Goal: Transaction & Acquisition: Purchase product/service

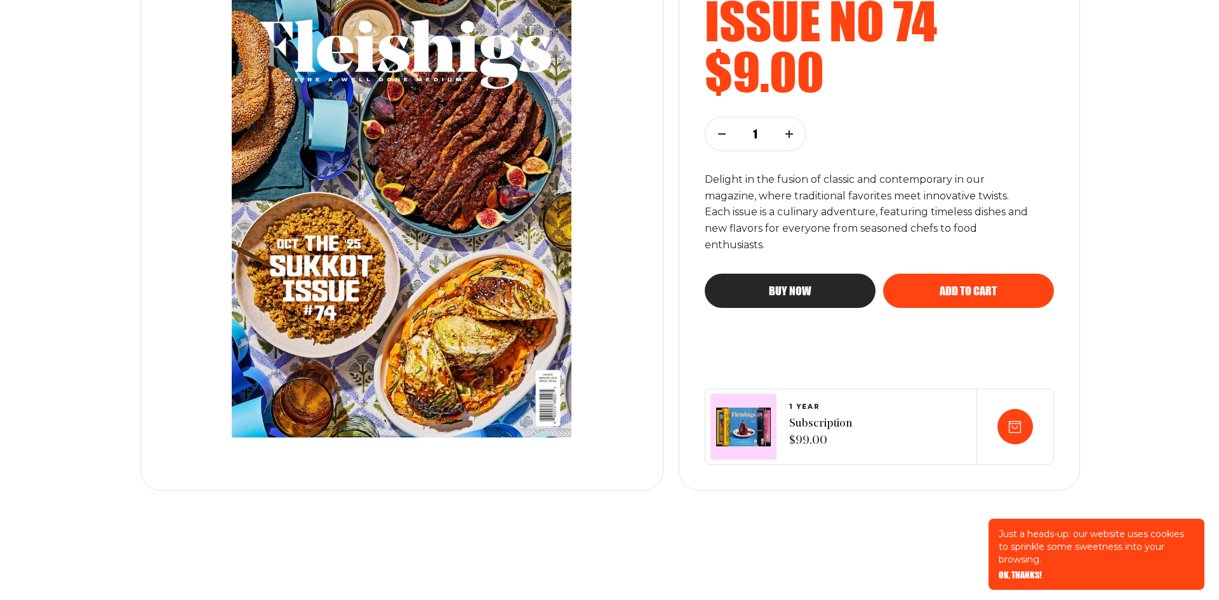
scroll to position [254, 0]
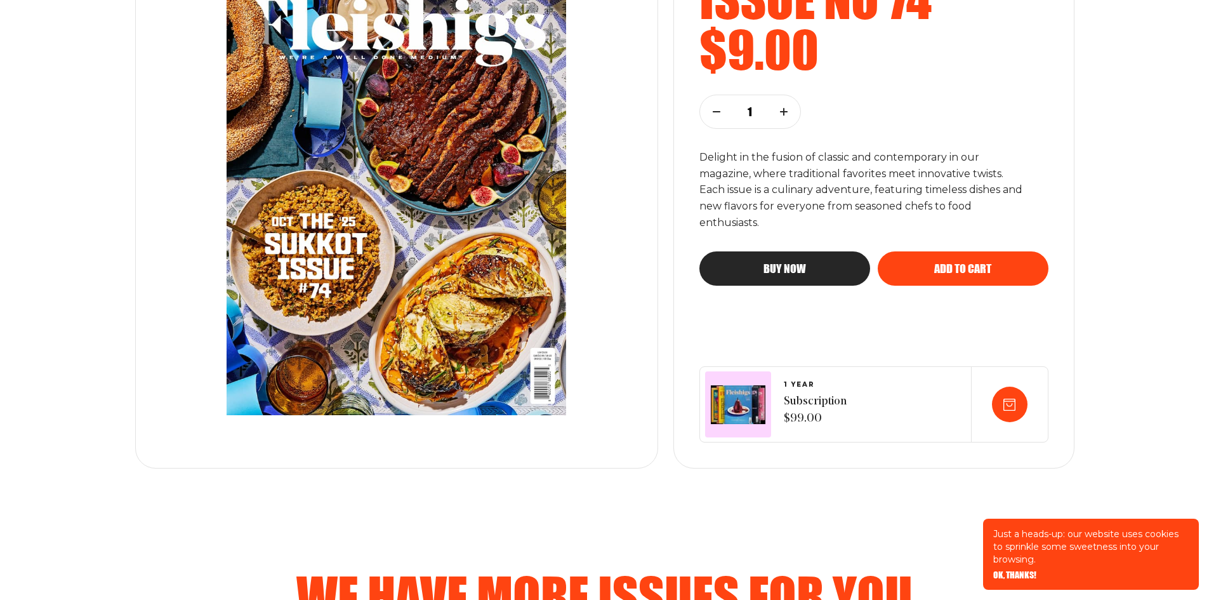
click at [777, 263] on span "Buy now" at bounding box center [785, 256] width 43 height 11
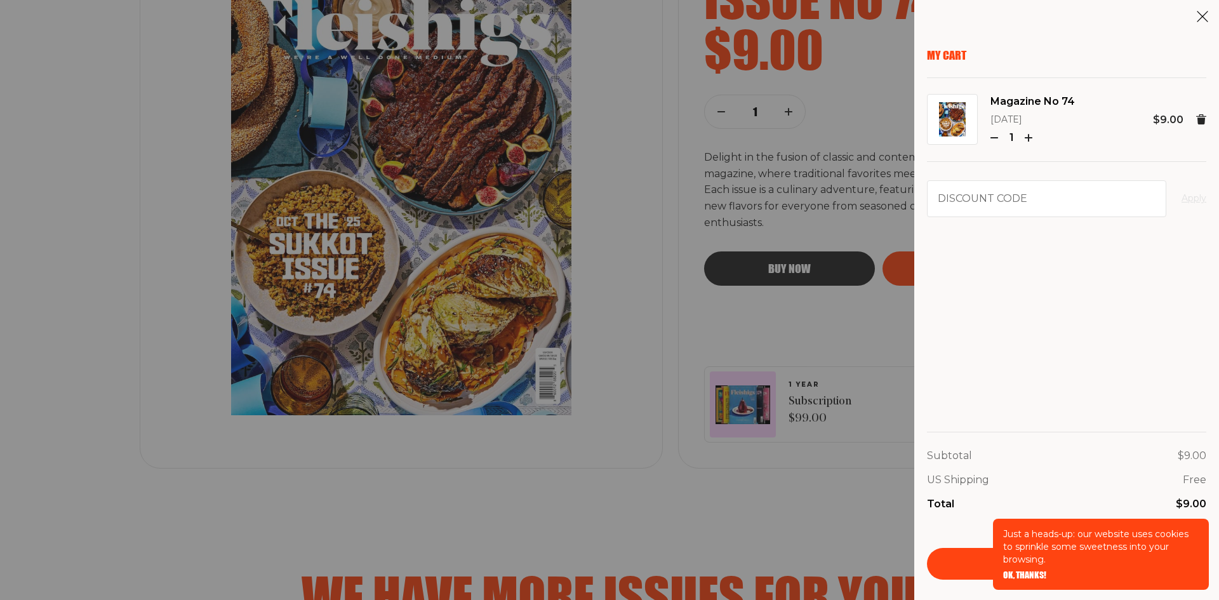
click at [1021, 571] on span "OK, THANKS!" at bounding box center [1024, 566] width 43 height 9
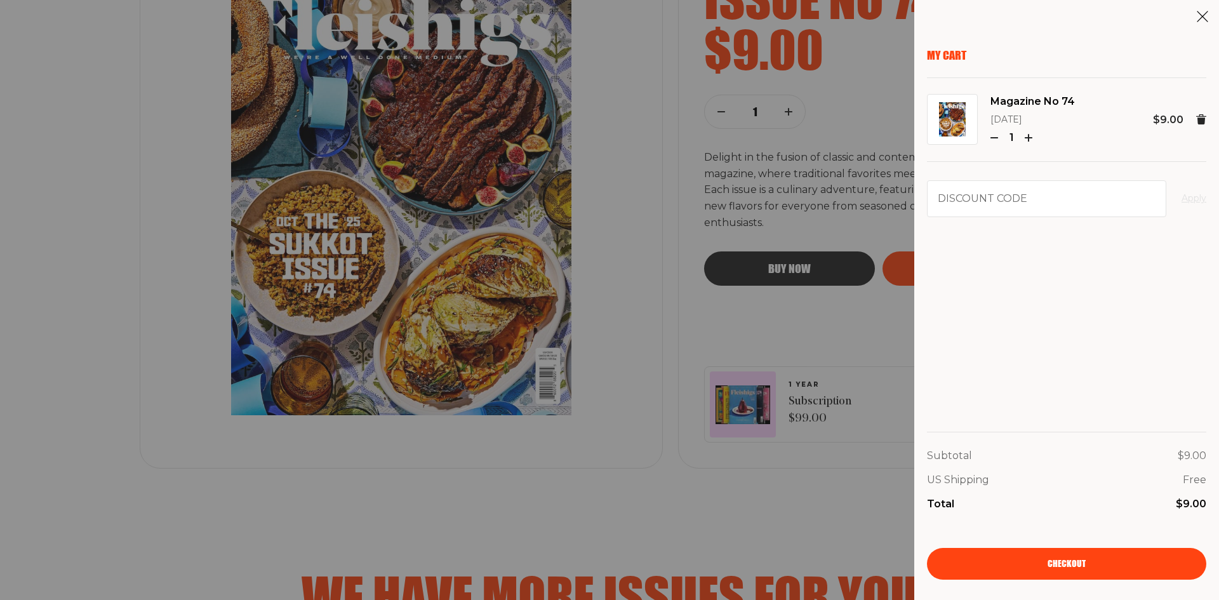
click at [1021, 568] on link "Checkout" at bounding box center [1066, 564] width 279 height 32
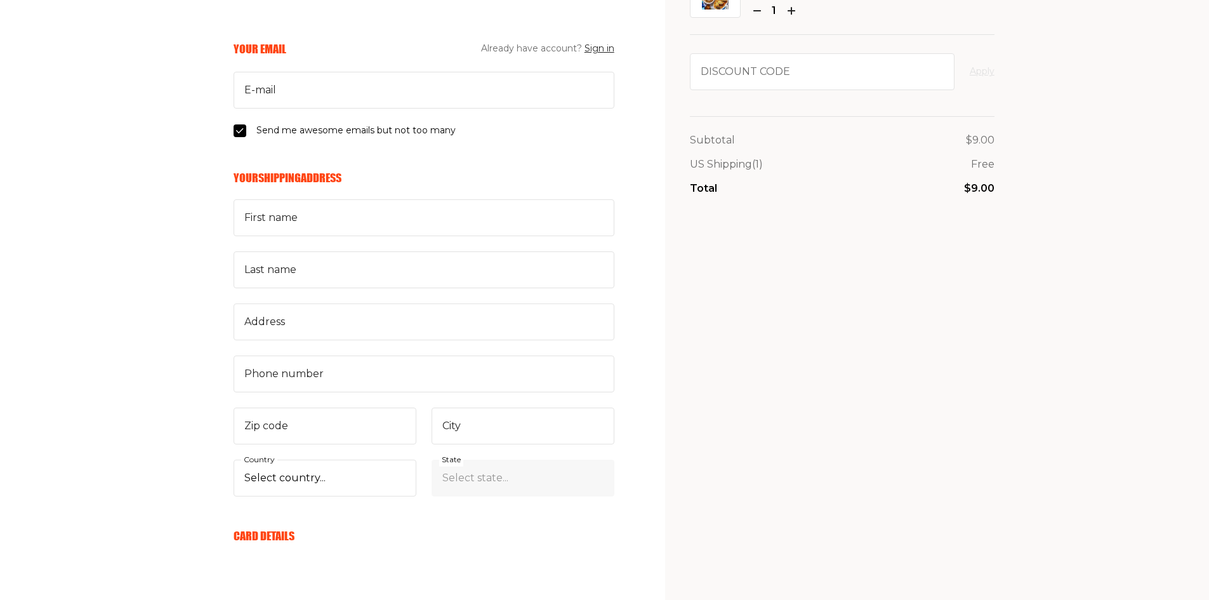
scroll to position [254, 0]
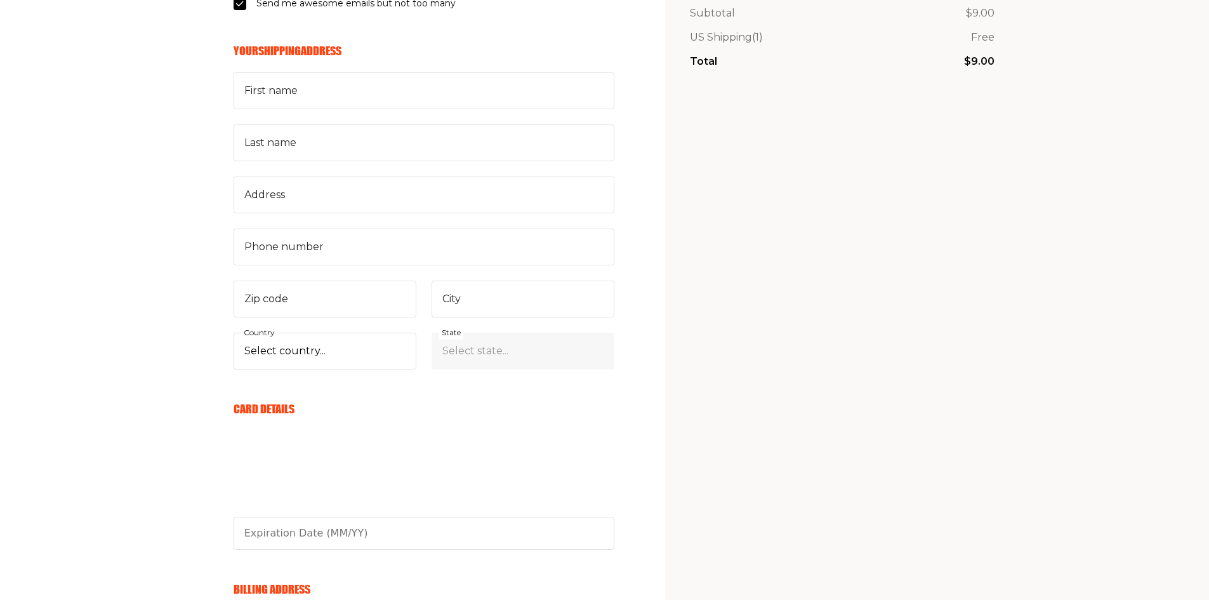
click at [308, 319] on div "First name Last name Address Phone number Zip code City Select country... [GEOG…" at bounding box center [424, 220] width 381 height 296
click at [307, 311] on input "Zip code" at bounding box center [325, 299] width 183 height 37
drag, startPoint x: 260, startPoint y: 360, endPoint x: 268, endPoint y: 350, distance: 12.7
click at [260, 360] on select "Select country... [GEOGRAPHIC_DATA] [GEOGRAPHIC_DATA] (+$29/subscription) [GEOG…" at bounding box center [325, 351] width 183 height 37
select select "US"
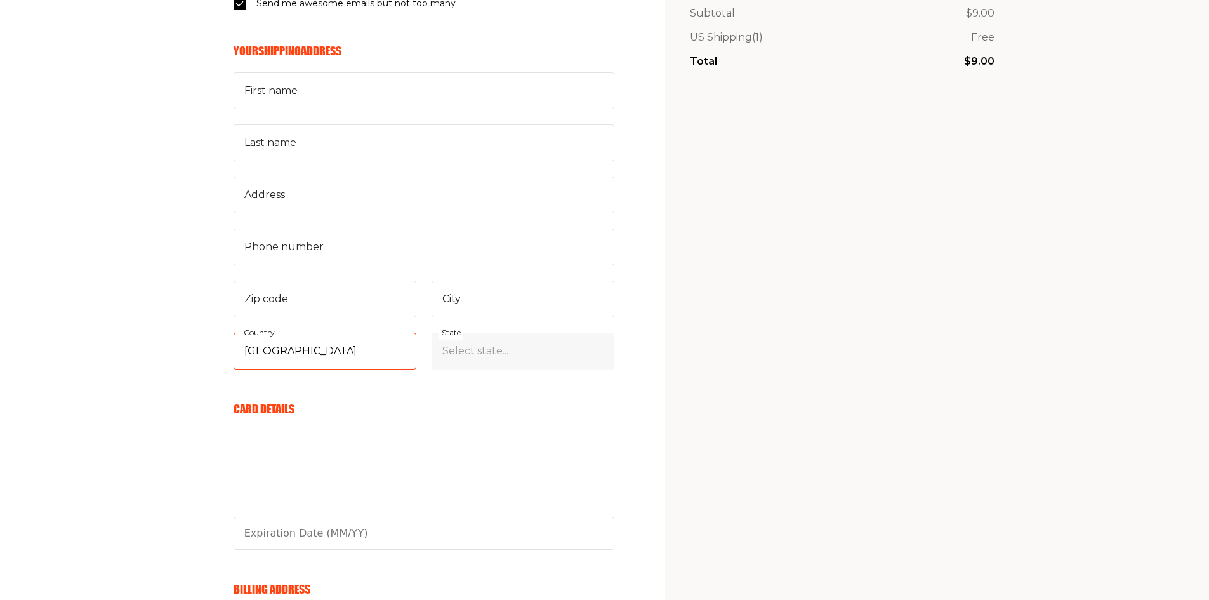
click at [234, 333] on select "Select country... [GEOGRAPHIC_DATA] [GEOGRAPHIC_DATA] (+$29/subscription) [GEOG…" at bounding box center [325, 351] width 183 height 37
click at [479, 301] on input "City" at bounding box center [523, 299] width 183 height 37
click at [449, 343] on select "Select state... [US_STATE] [US_STATE] [US_STATE] [US_STATE] [US_STATE] [US_STAT…" at bounding box center [523, 351] width 183 height 37
select select "[US_STATE]"
click at [432, 333] on select "Select state... [US_STATE] [US_STATE] [US_STATE] [US_STATE] [US_STATE] [US_STAT…" at bounding box center [523, 351] width 183 height 37
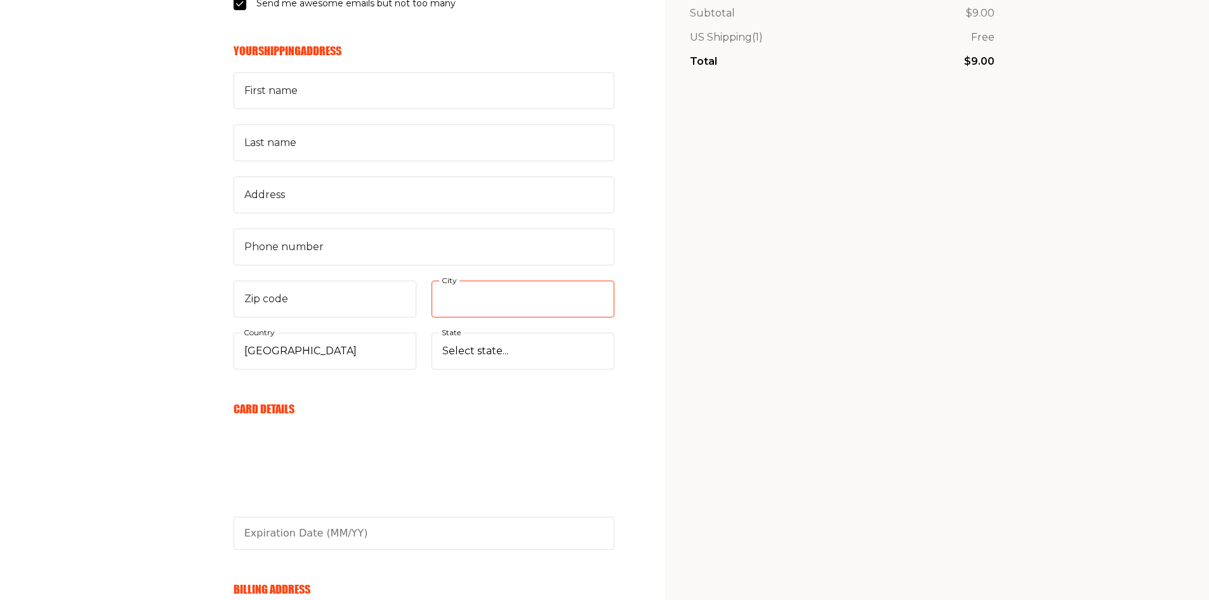
click at [483, 297] on input "City" at bounding box center [523, 299] width 183 height 37
click at [483, 297] on input "new" at bounding box center [523, 299] width 183 height 37
type input "[US_STATE]"
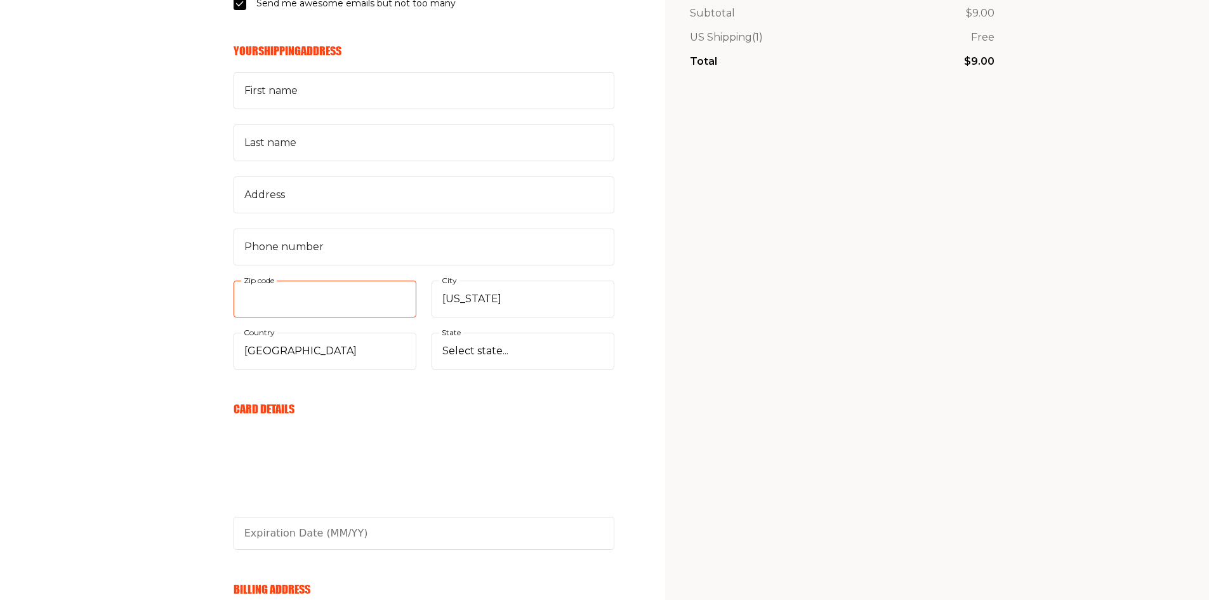
click at [305, 316] on input "Zip code" at bounding box center [325, 299] width 183 height 37
paste input "10023"
type input "10023"
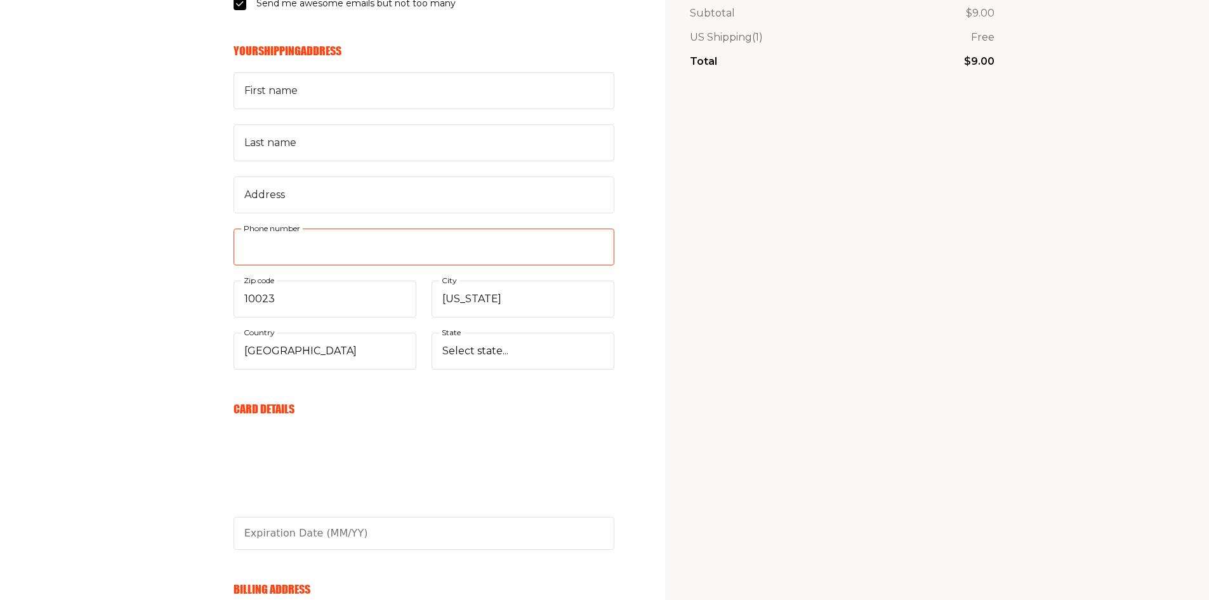
click at [358, 251] on input "Phone number" at bounding box center [424, 246] width 381 height 37
click at [295, 192] on input "Address" at bounding box center [424, 194] width 381 height 37
paste input "[STREET_ADDRESS]"
paste input "Apt 49F"
type input "[STREET_ADDRESS]"
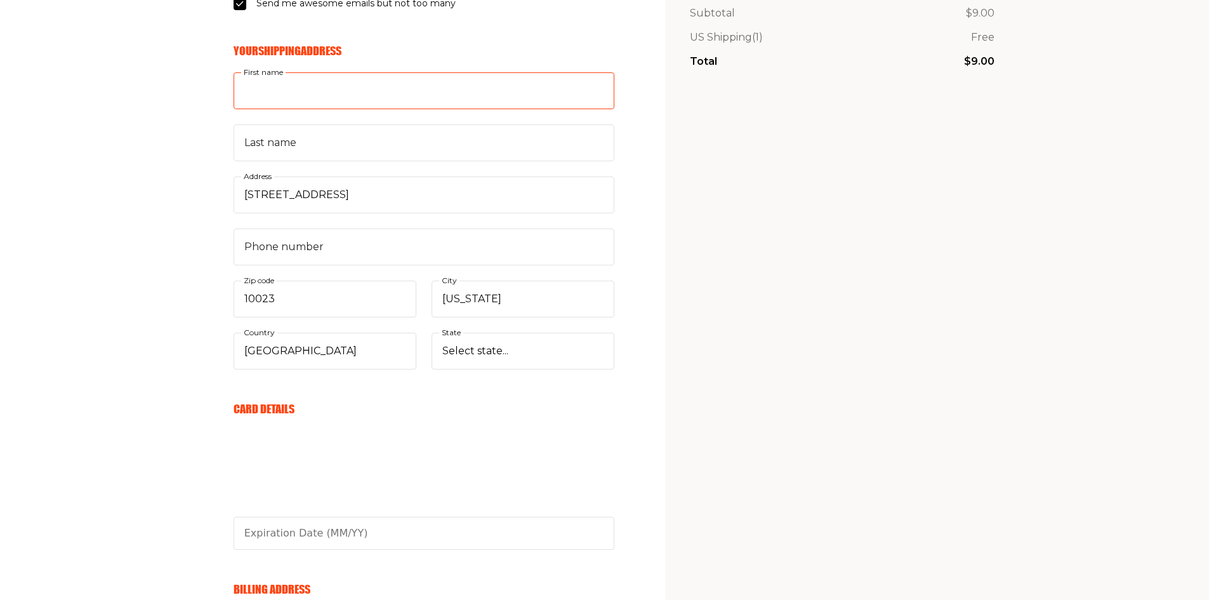
click at [290, 88] on input "First name" at bounding box center [424, 90] width 381 height 37
type input "Eyal"
click at [284, 129] on div "Last name" at bounding box center [424, 142] width 381 height 37
click at [284, 129] on input "Last name" at bounding box center [424, 142] width 381 height 37
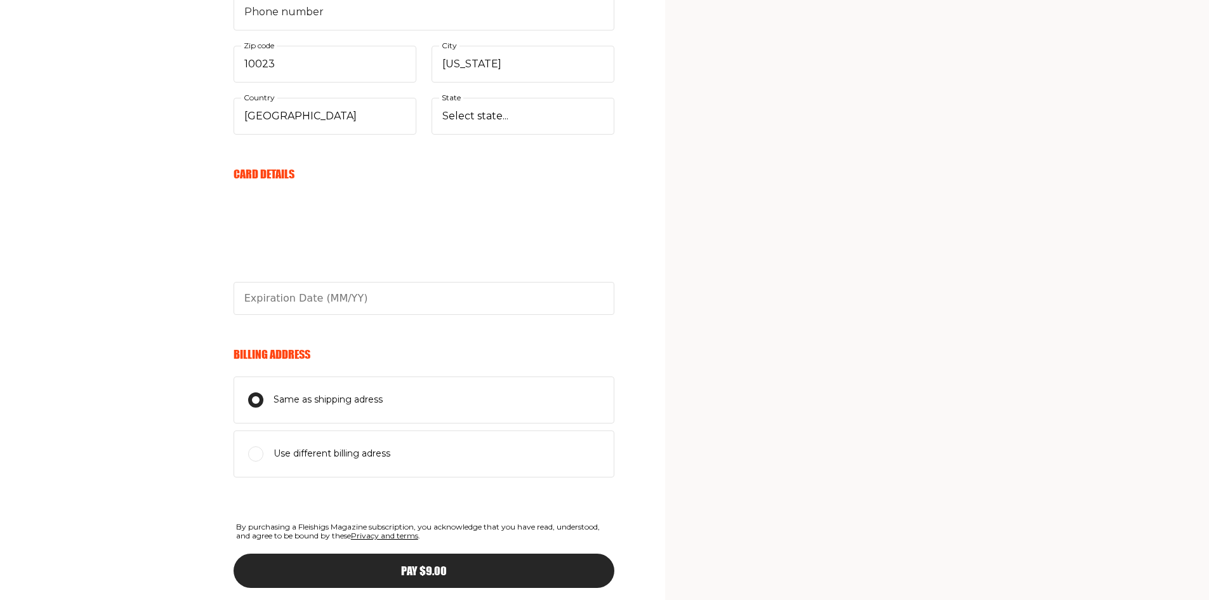
scroll to position [555, 0]
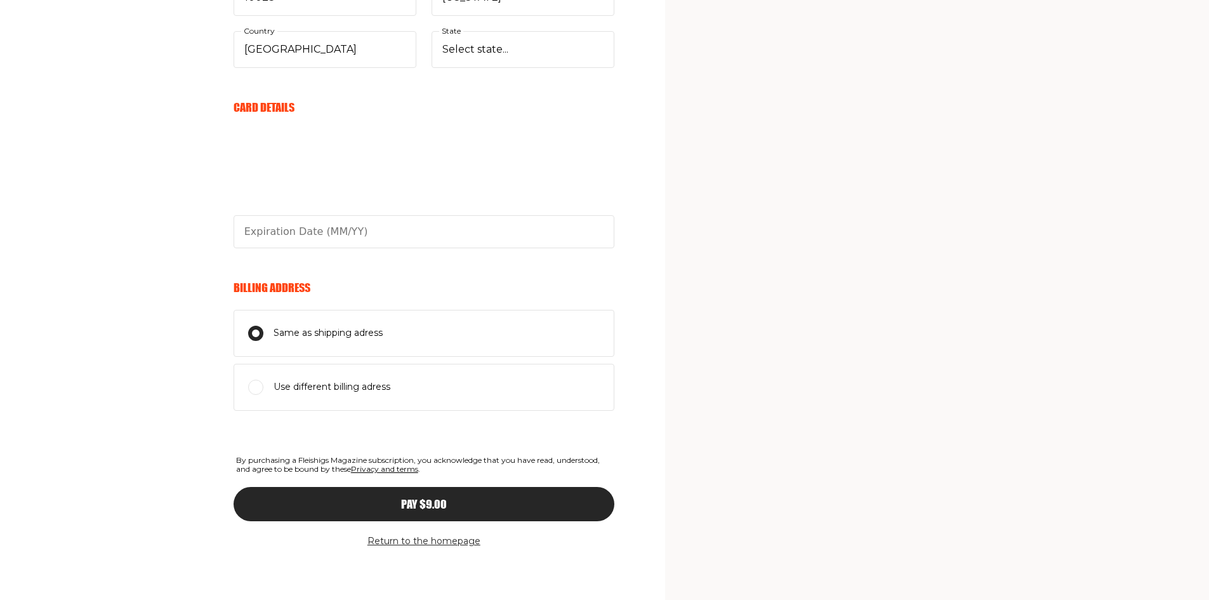
type input "Ofir"
click at [255, 392] on input "Use different billing adress" at bounding box center [255, 387] width 15 height 15
radio input "true"
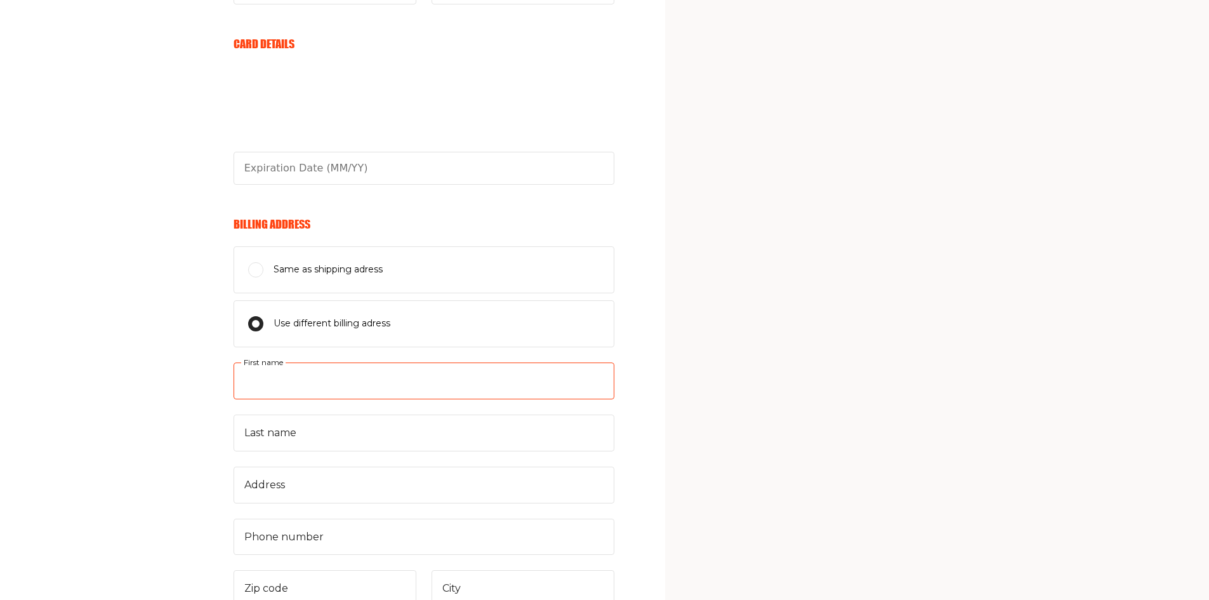
click at [291, 374] on input "First name" at bounding box center [424, 380] width 381 height 37
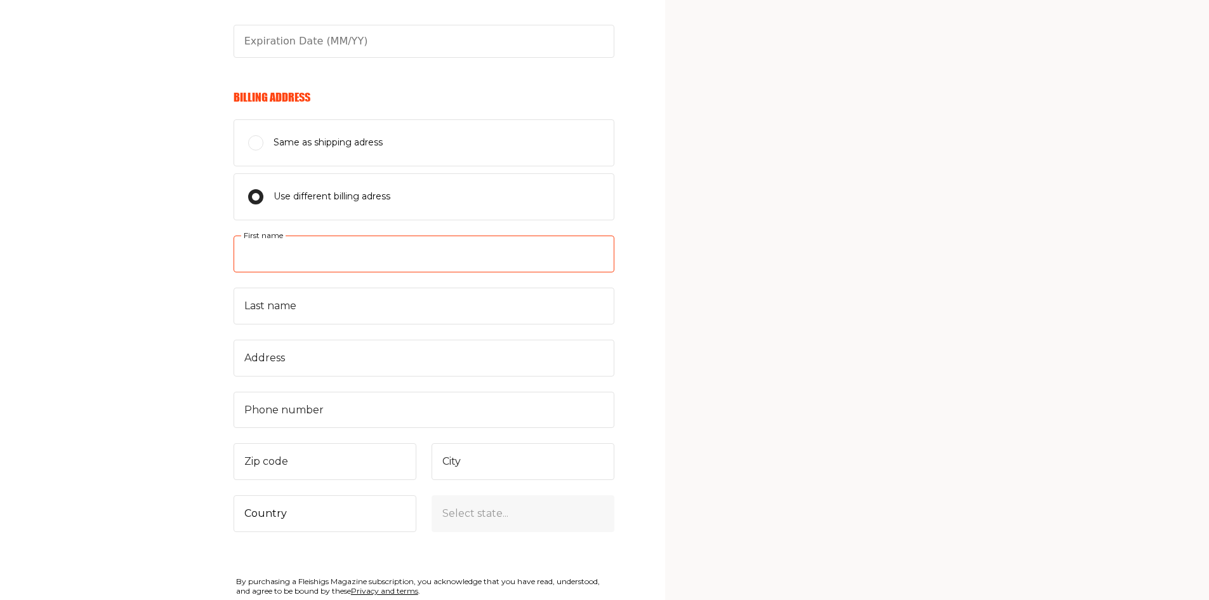
scroll to position [809, 0]
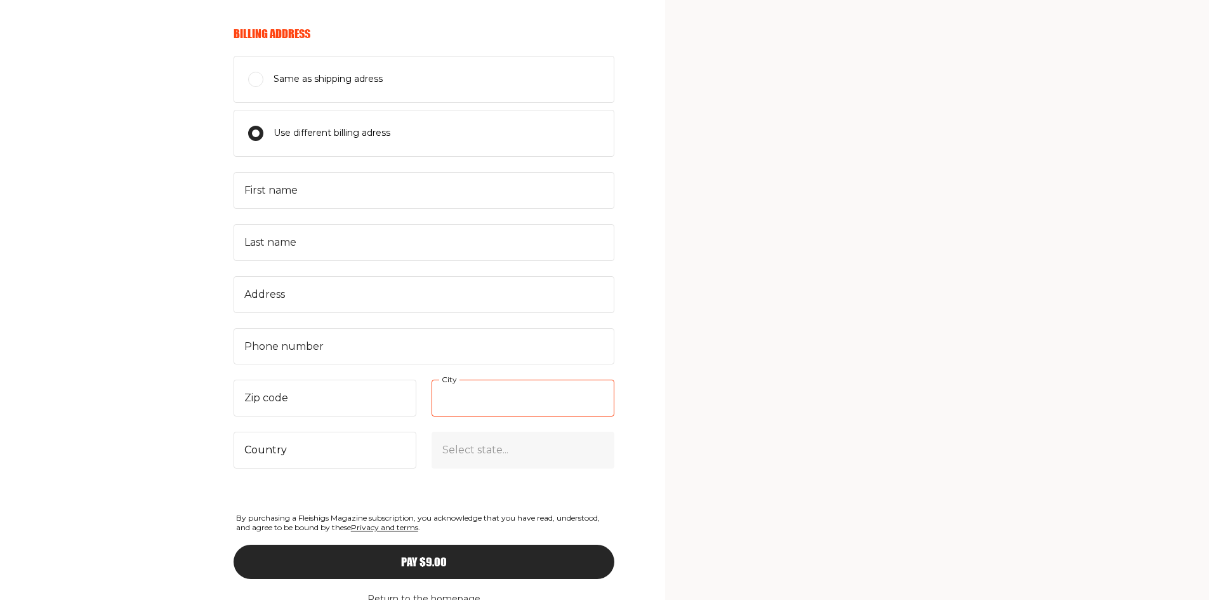
click at [500, 396] on input "City" at bounding box center [523, 398] width 183 height 37
click at [336, 446] on select "Country United States Canada (+$29/subscription) Afghanistan (+$44/subscription…" at bounding box center [325, 450] width 183 height 37
click at [234, 432] on select "Country United States Canada (+$29/subscription) Afghanistan (+$44/subscription…" at bounding box center [325, 450] width 183 height 37
click at [339, 449] on select "Country United States Canada (+$29/subscription) Afghanistan (+$44/subscription…" at bounding box center [325, 450] width 183 height 37
select select "US"
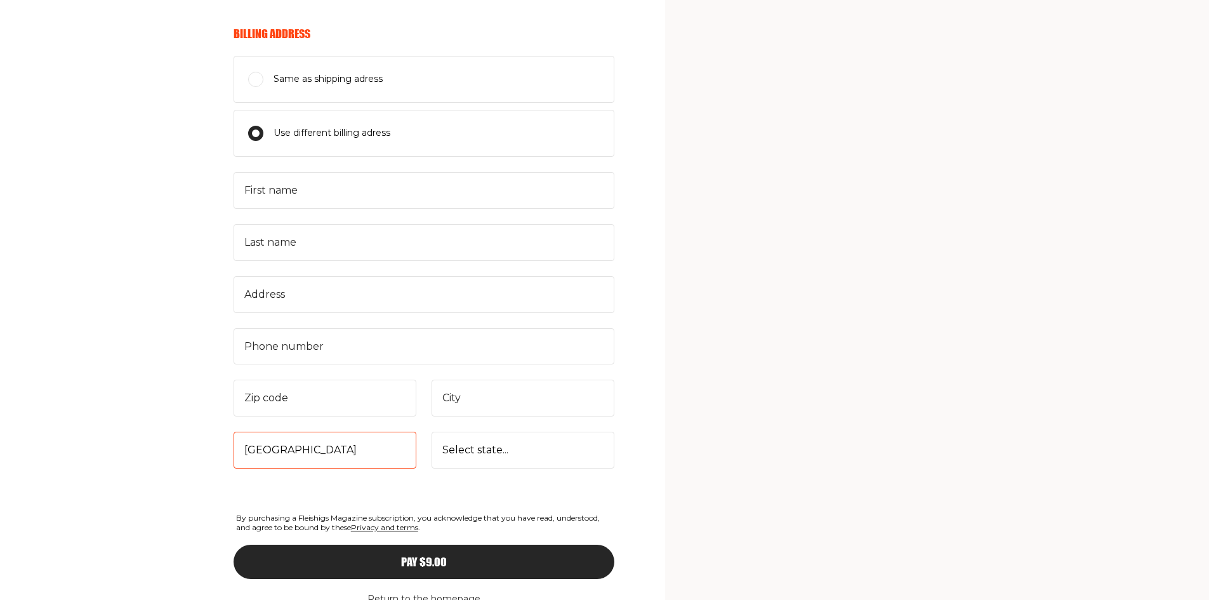
click at [234, 432] on select "Country United States Canada (+$29/subscription) Afghanistan (+$44/subscription…" at bounding box center [325, 450] width 183 height 37
click at [158, 371] on div "Your Email Already have account? Sign in E-mail Send me awesome emails but not …" at bounding box center [307, 8] width 614 height 1299
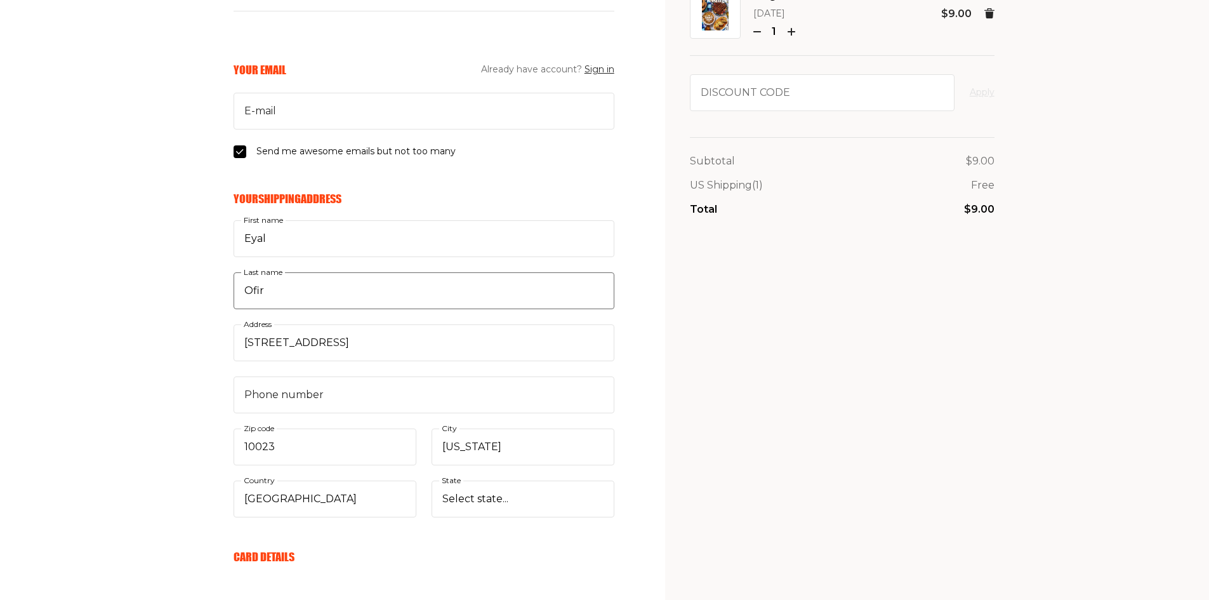
scroll to position [0, 0]
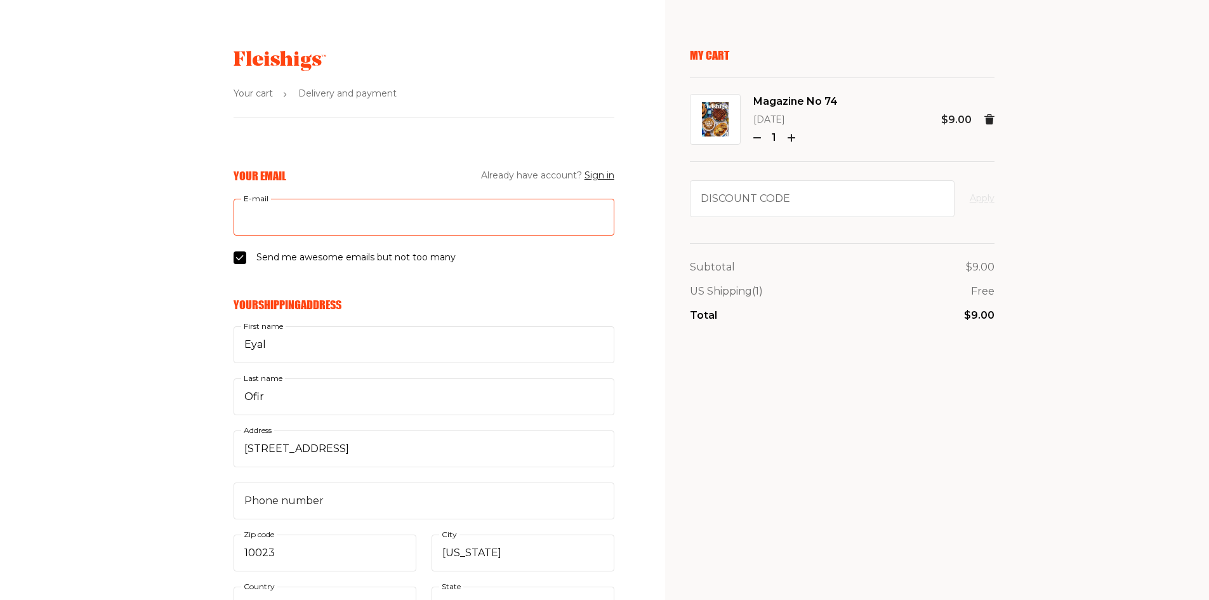
click at [438, 212] on input "E-mail" at bounding box center [424, 217] width 381 height 37
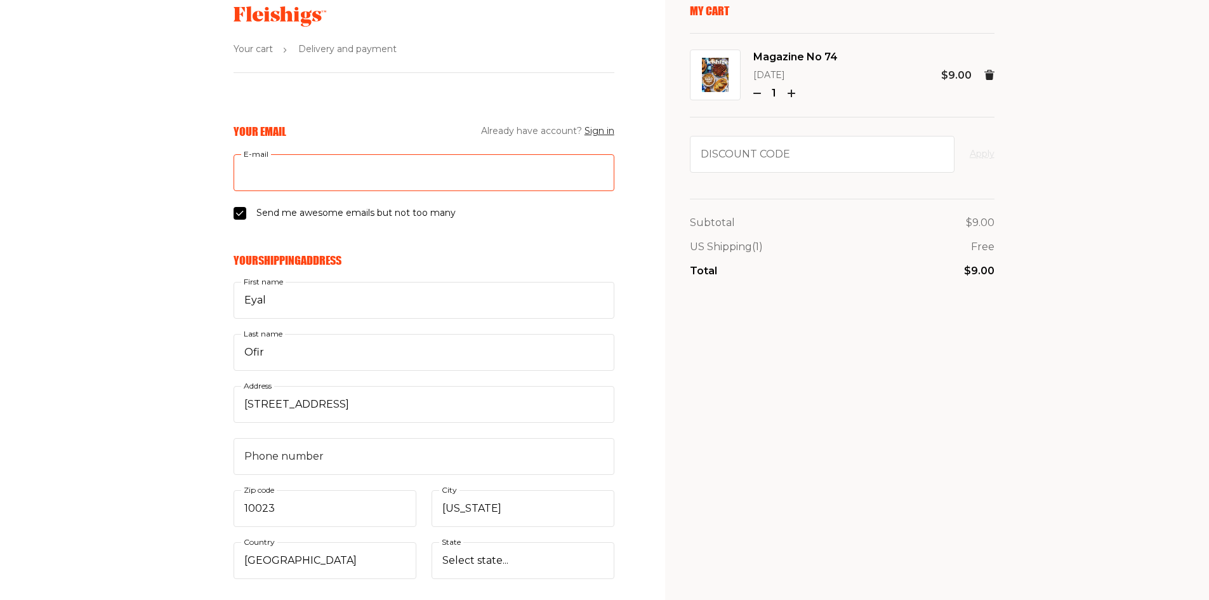
scroll to position [63, 0]
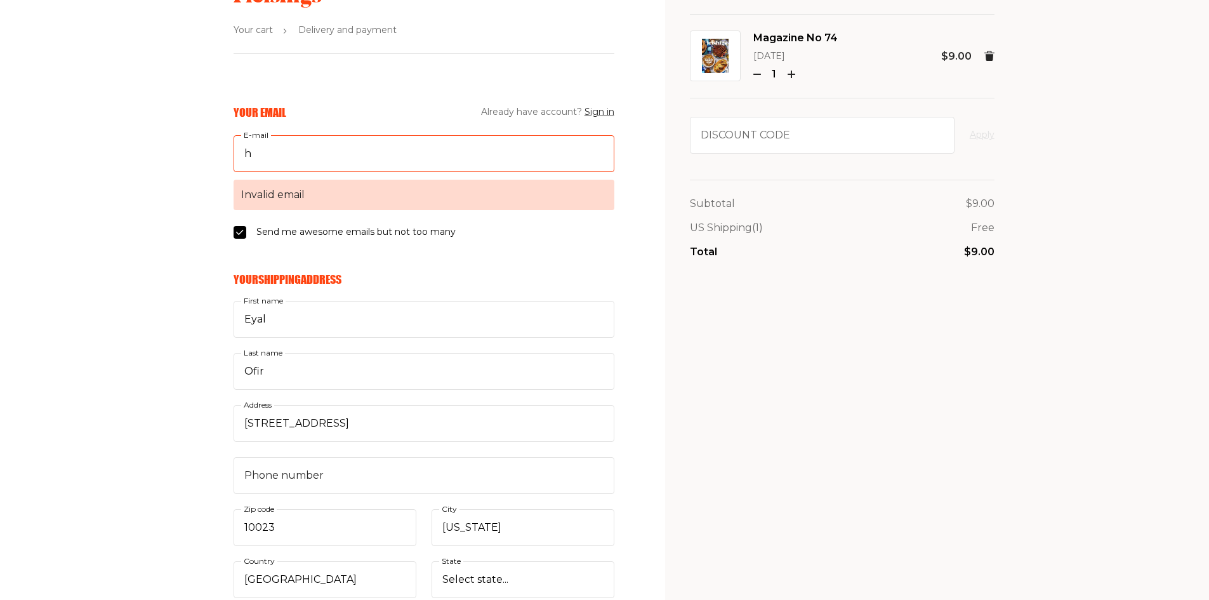
type input "hagar@pico.partners"
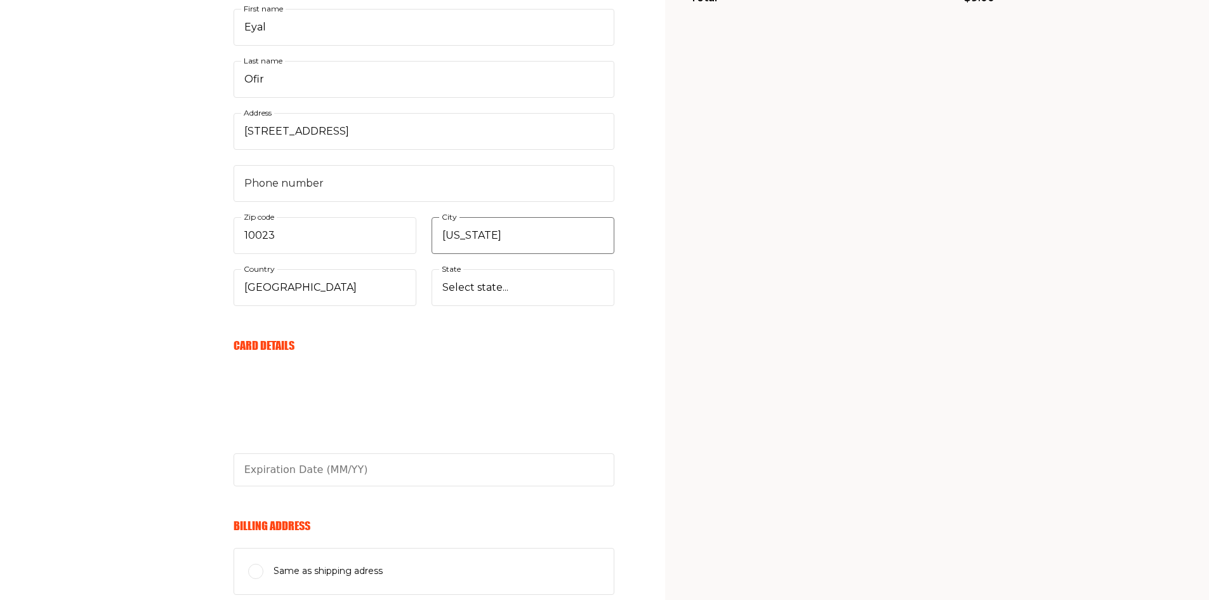
scroll to position [444, 0]
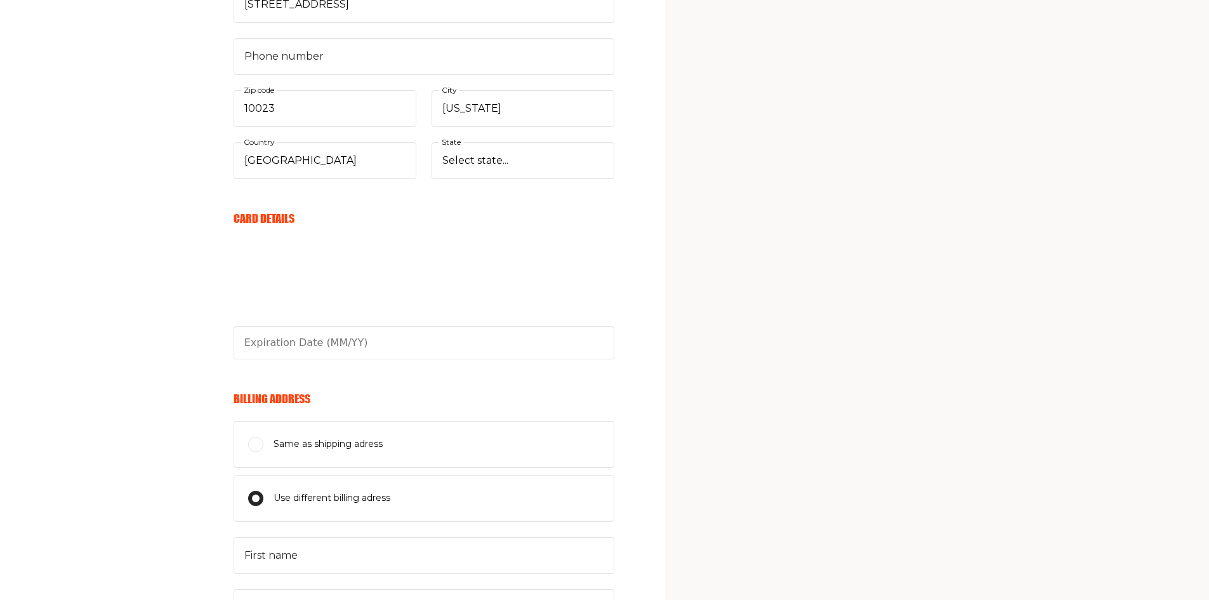
click at [293, 274] on div at bounding box center [424, 299] width 381 height 119
click at [158, 263] on div "Your Email Already have account? Sign in hagar@pico.partners E-mail Send me awe…" at bounding box center [307, 373] width 614 height 1299
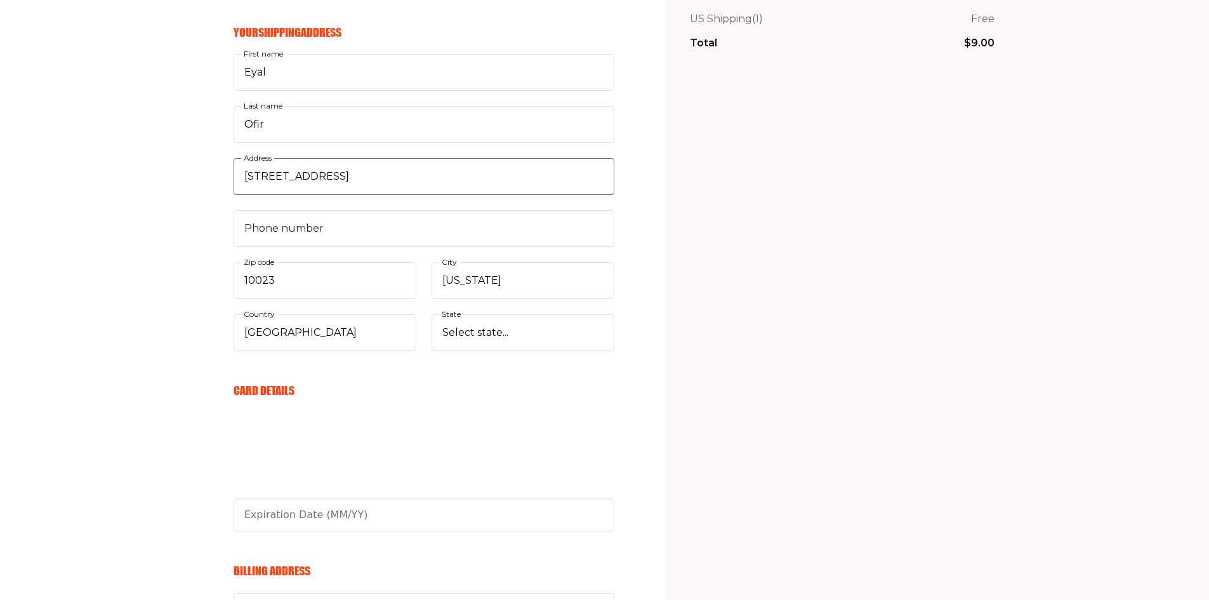
scroll to position [254, 0]
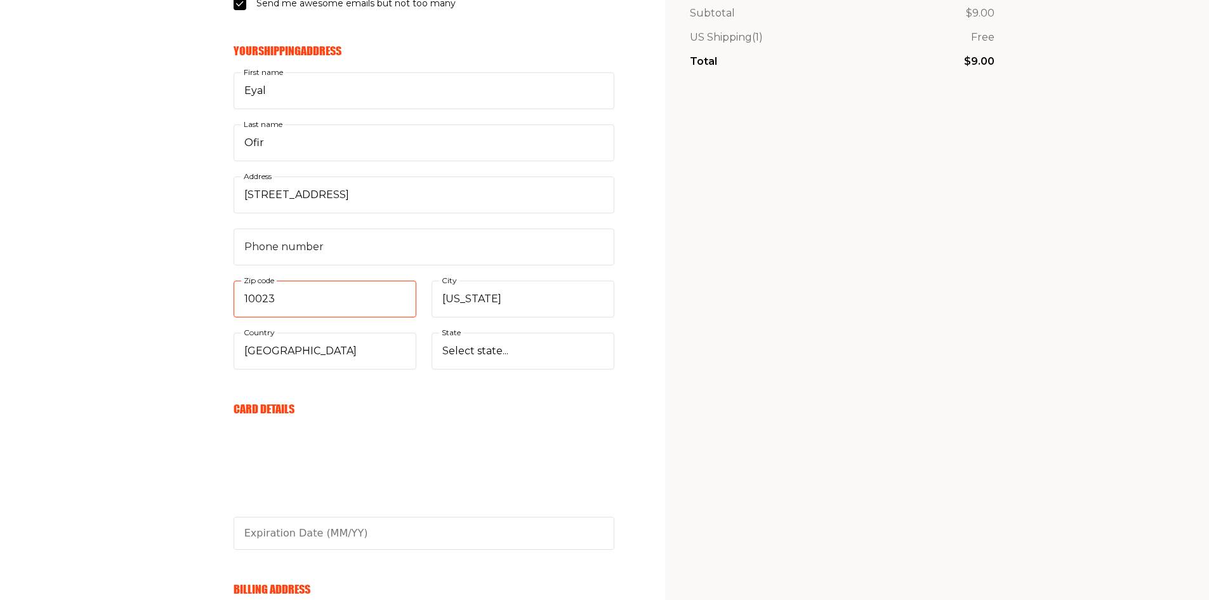
click at [259, 300] on input "10023" at bounding box center [325, 299] width 183 height 37
